Goal: Transaction & Acquisition: Download file/media

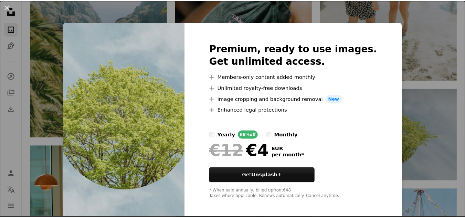
scroll to position [3, 0]
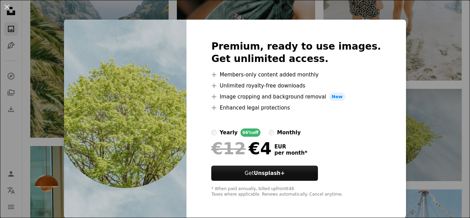
click at [454, 43] on div "An X shape Premium, ready to use images. Get unlimited access. A plus sign Memb…" at bounding box center [235, 109] width 470 height 218
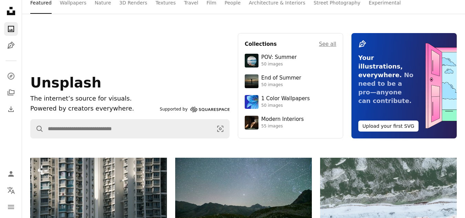
scroll to position [0, 0]
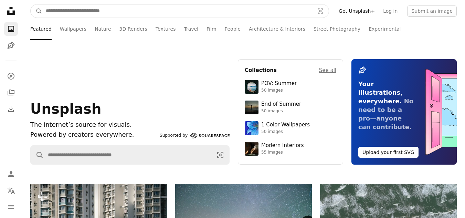
click at [208, 8] on input "Find visuals sitewide" at bounding box center [177, 10] width 270 height 13
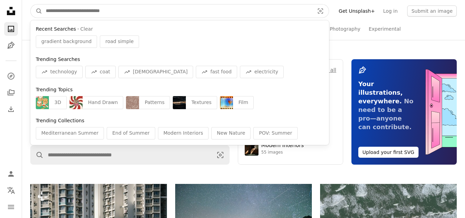
click at [246, 31] on div "Recent Searches · Clear" at bounding box center [180, 29] width 288 height 7
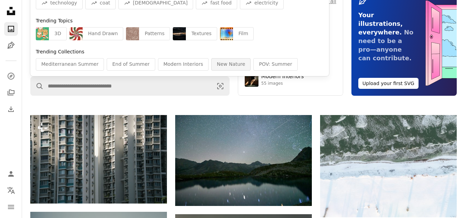
click at [219, 66] on div "New Nature" at bounding box center [230, 64] width 39 height 12
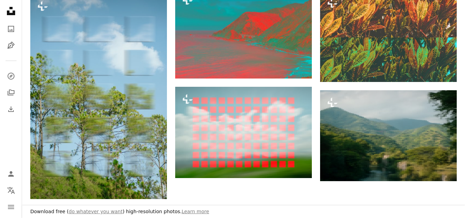
scroll to position [757, 0]
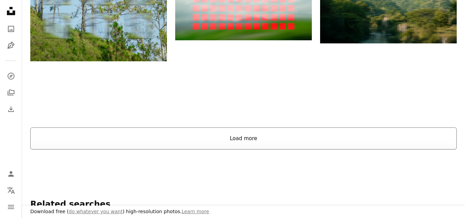
click at [197, 142] on button "Load more" at bounding box center [243, 138] width 426 height 22
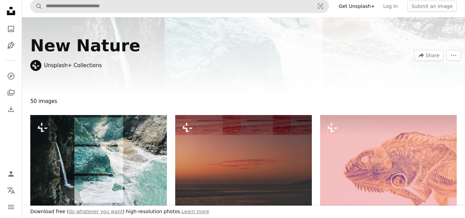
scroll to position [0, 0]
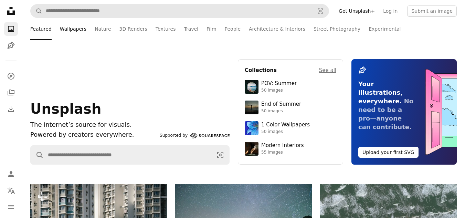
click at [68, 29] on link "Wallpapers" at bounding box center [73, 29] width 26 height 22
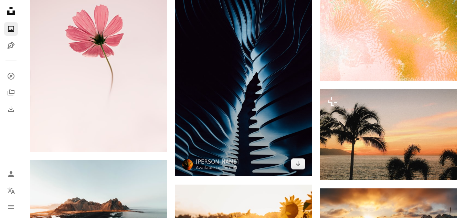
scroll to position [1101, 0]
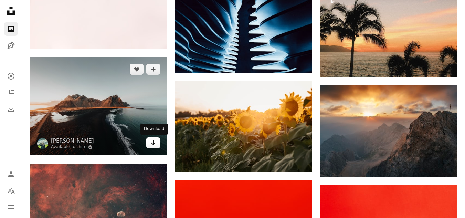
click at [157, 145] on link "Arrow pointing down" at bounding box center [153, 142] width 14 height 11
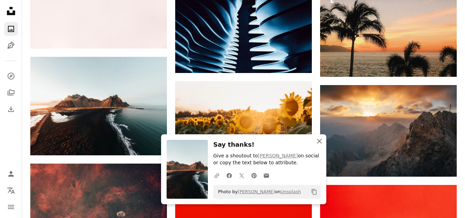
click at [317, 142] on icon "button" at bounding box center [319, 141] width 5 height 5
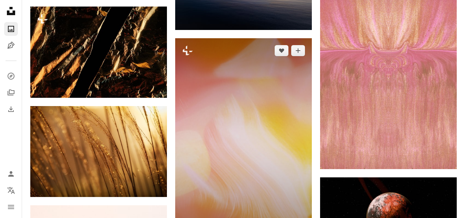
scroll to position [4161, 0]
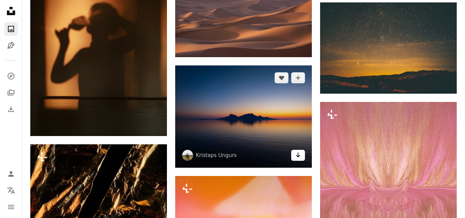
click at [301, 156] on link "Arrow pointing down" at bounding box center [298, 155] width 14 height 11
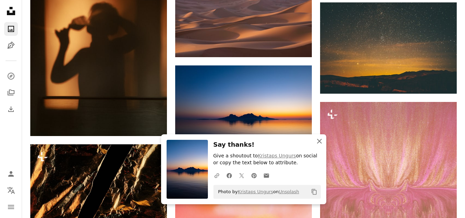
click at [321, 141] on icon "An X shape" at bounding box center [319, 141] width 8 height 8
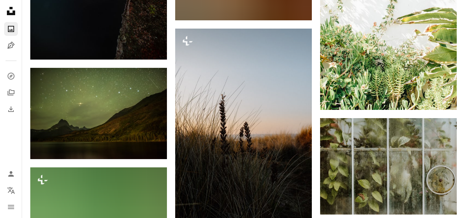
scroll to position [5193, 0]
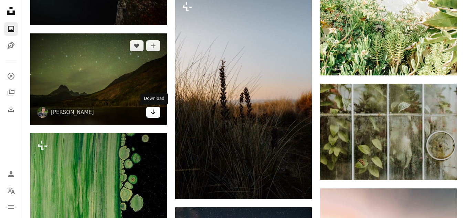
click at [154, 112] on icon "Arrow pointing down" at bounding box center [153, 112] width 6 height 8
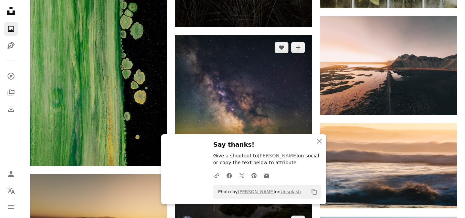
scroll to position [5400, 0]
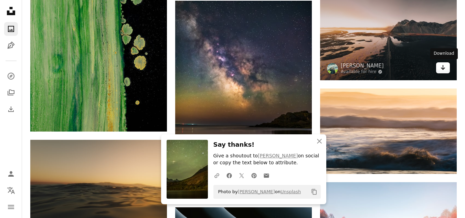
click at [441, 68] on icon "Arrow pointing down" at bounding box center [443, 67] width 6 height 8
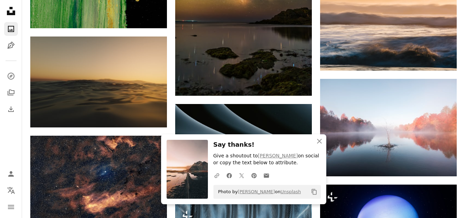
scroll to position [5537, 0]
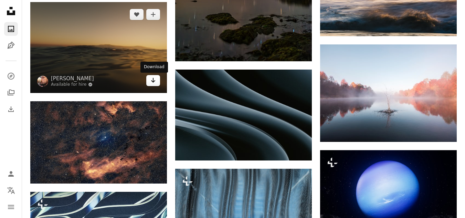
click at [155, 81] on icon "Arrow pointing down" at bounding box center [153, 80] width 6 height 8
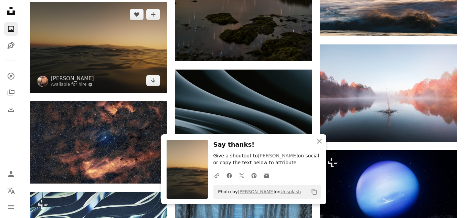
scroll to position [5347, 0]
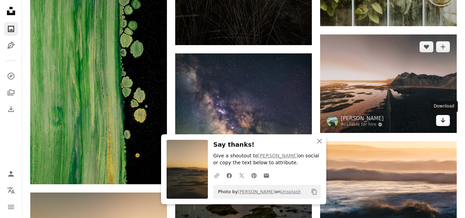
click at [444, 122] on icon "Arrow pointing down" at bounding box center [443, 120] width 6 height 8
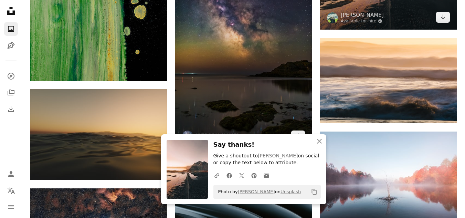
scroll to position [5588, 0]
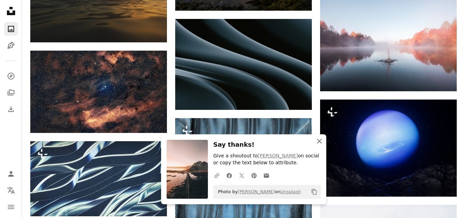
click at [317, 140] on icon "An X shape" at bounding box center [319, 141] width 8 height 8
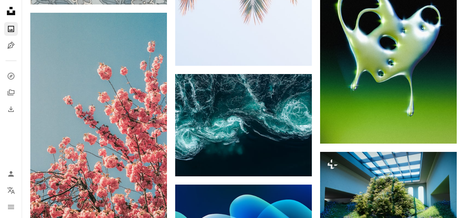
scroll to position [6413, 0]
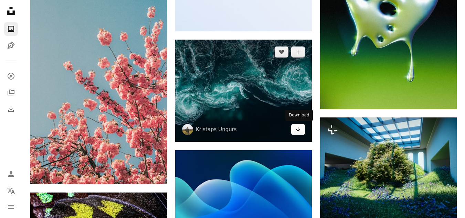
click at [293, 127] on link "Arrow pointing down" at bounding box center [298, 129] width 14 height 11
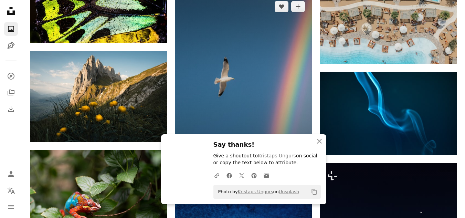
scroll to position [6723, 0]
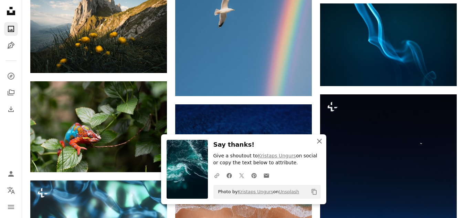
click at [319, 140] on icon "button" at bounding box center [319, 141] width 5 height 5
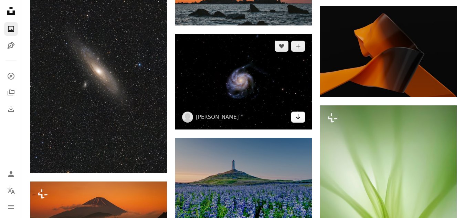
scroll to position [10850, 0]
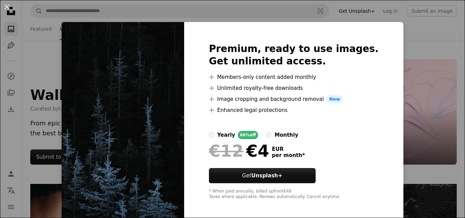
scroll to position [310, 0]
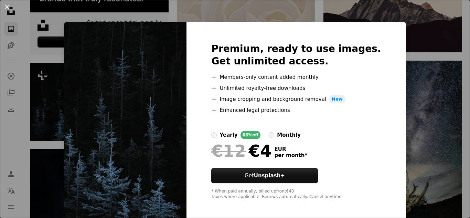
click at [6, 9] on button "An X shape" at bounding box center [7, 7] width 8 height 8
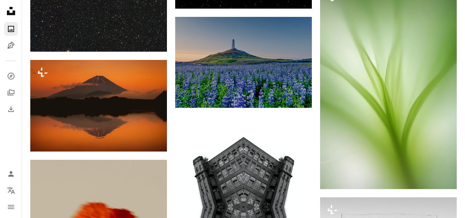
scroll to position [10971, 0]
